Goal: Task Accomplishment & Management: Manage account settings

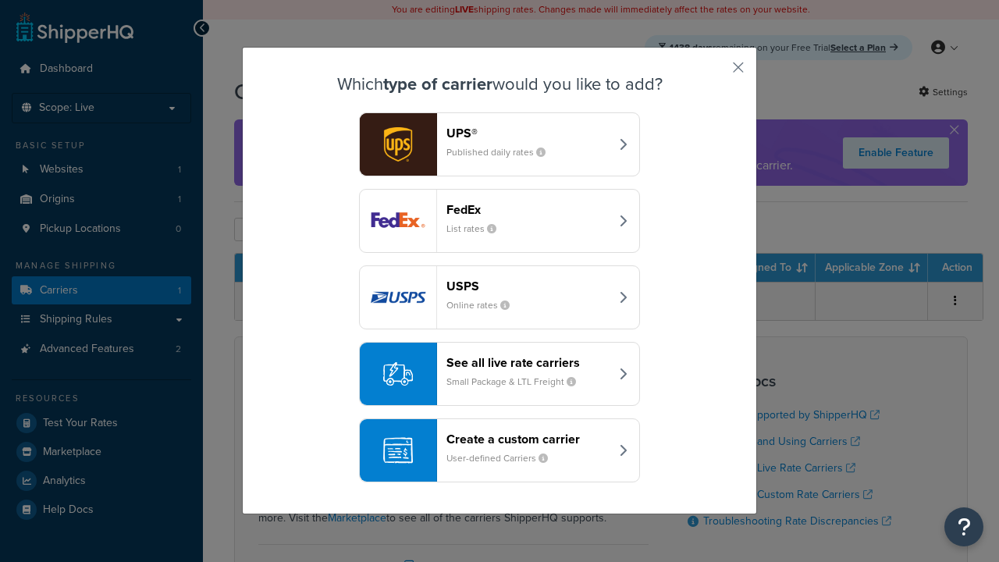
click at [528, 210] on header "FedEx" at bounding box center [527, 209] width 163 height 15
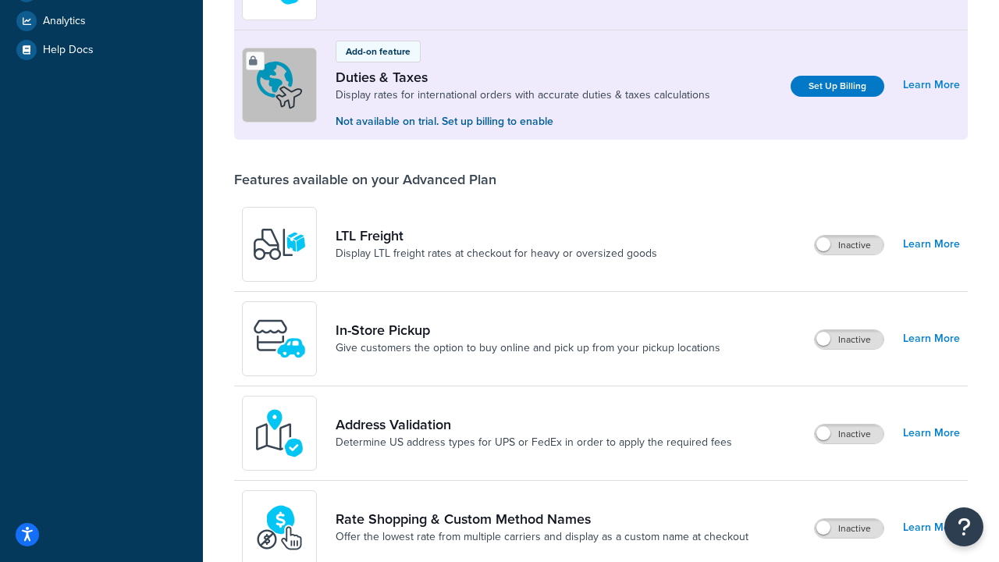
scroll to position [524, 0]
